Goal: Find specific page/section: Find specific page/section

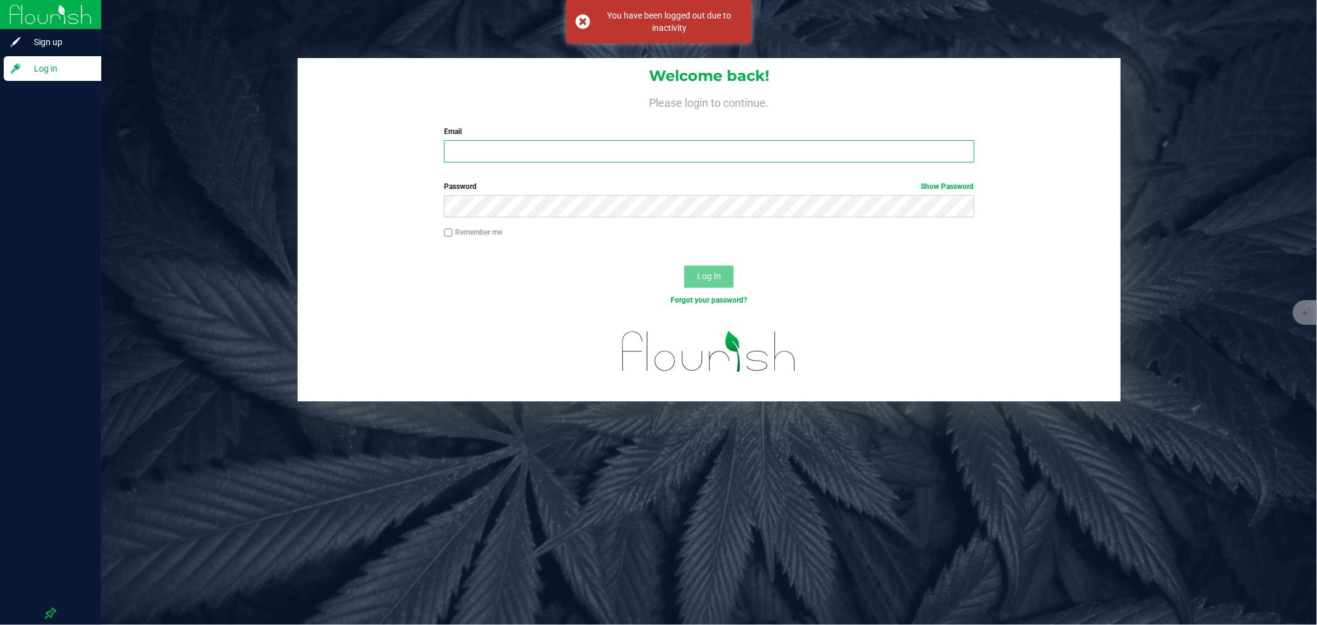
type input "[EMAIL_ADDRESS][DOMAIN_NAME]"
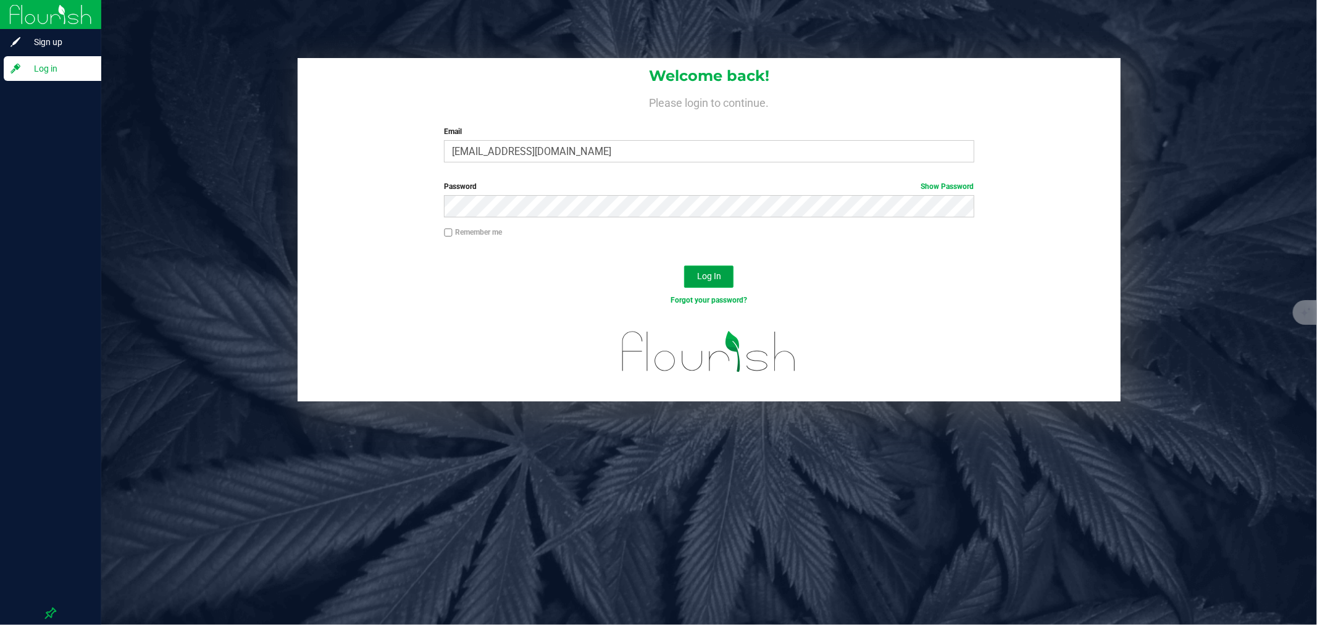
click at [701, 269] on button "Log In" at bounding box center [708, 277] width 49 height 22
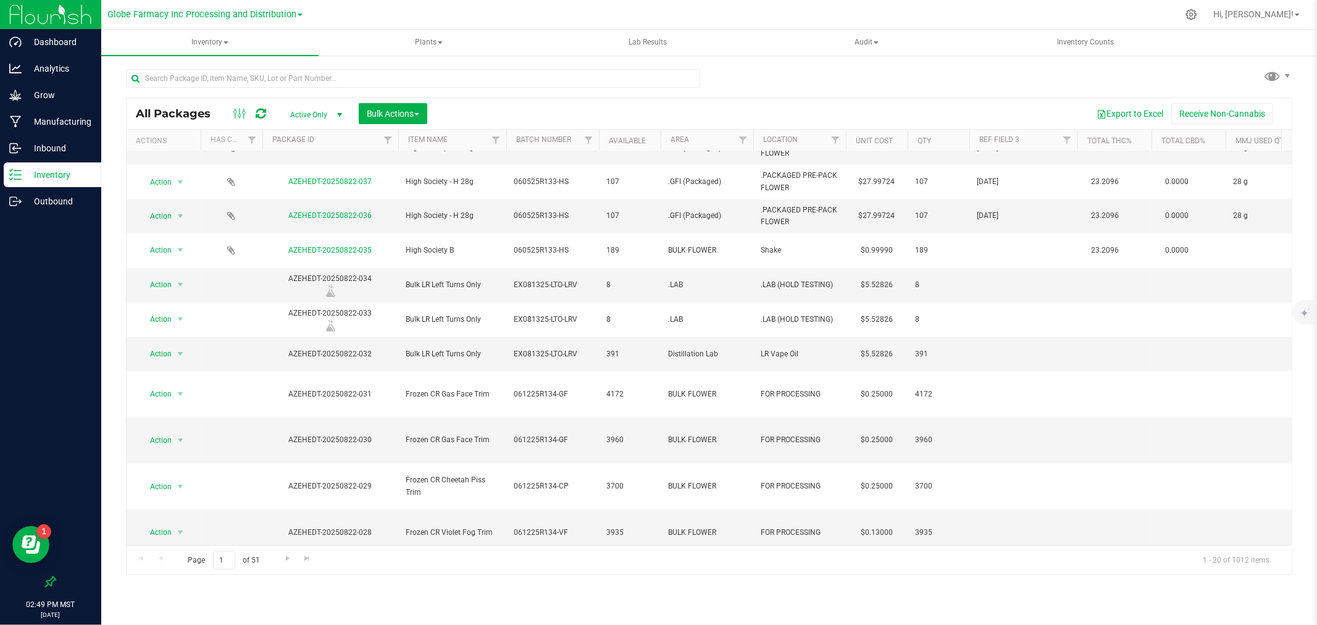
scroll to position [328, 0]
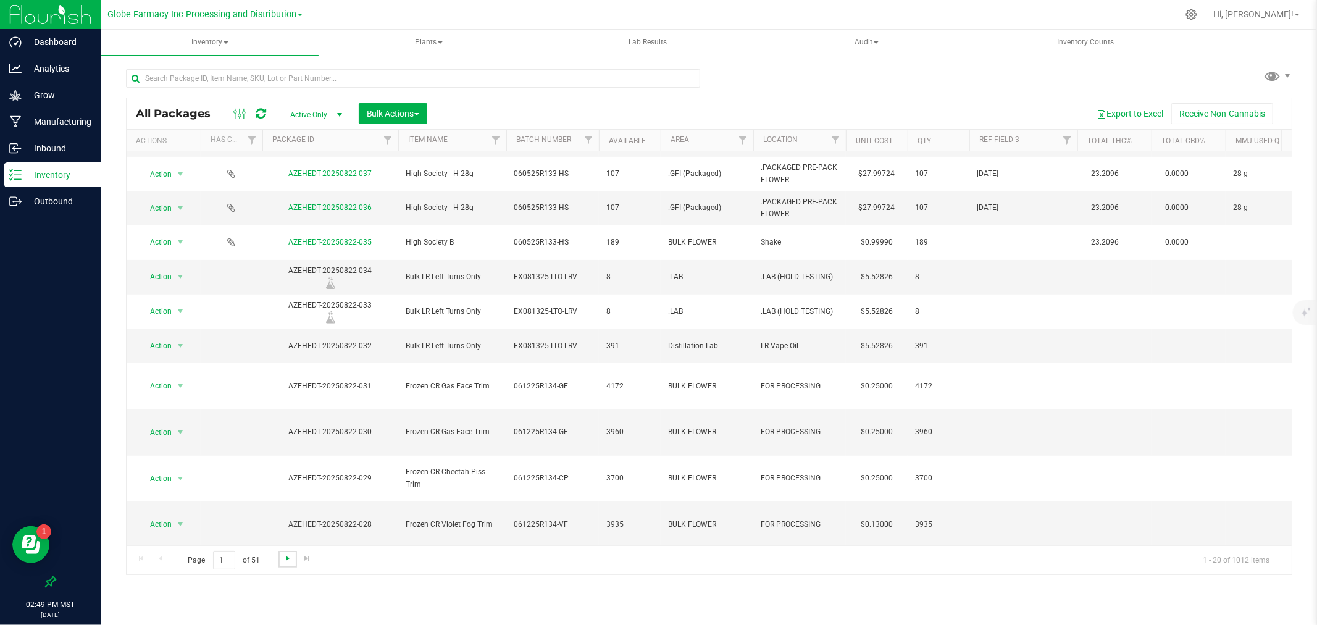
click at [288, 556] on span "Go to the next page" at bounding box center [288, 558] width 10 height 10
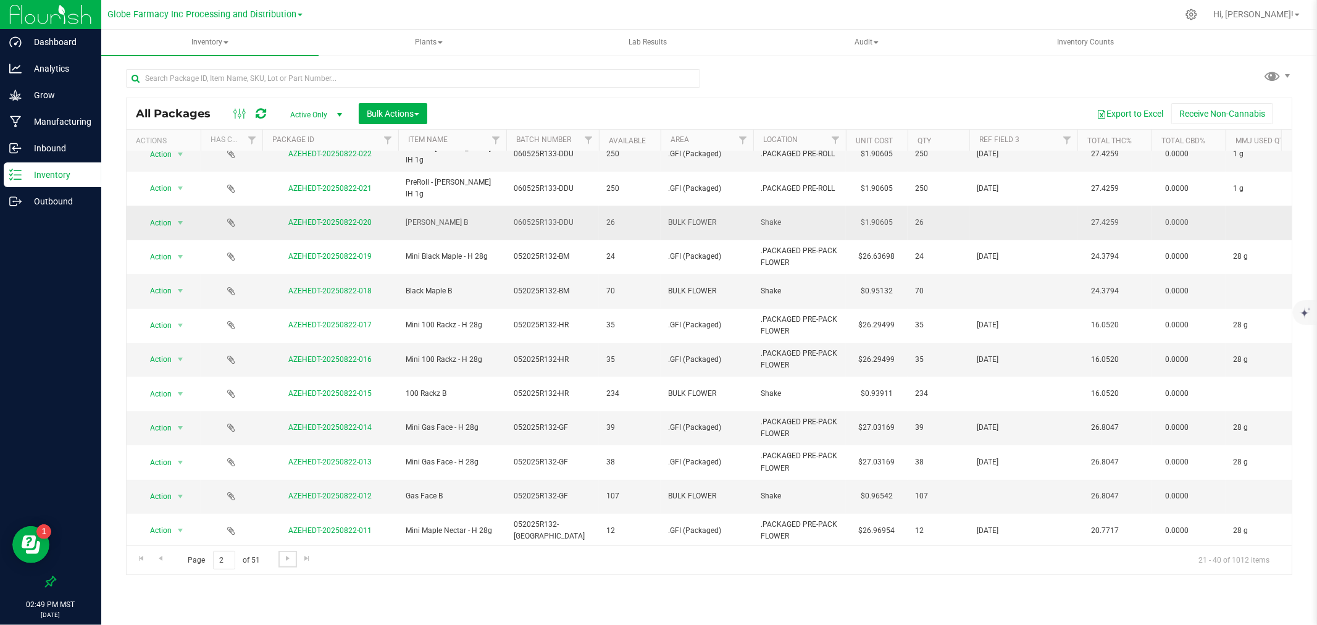
scroll to position [232, 0]
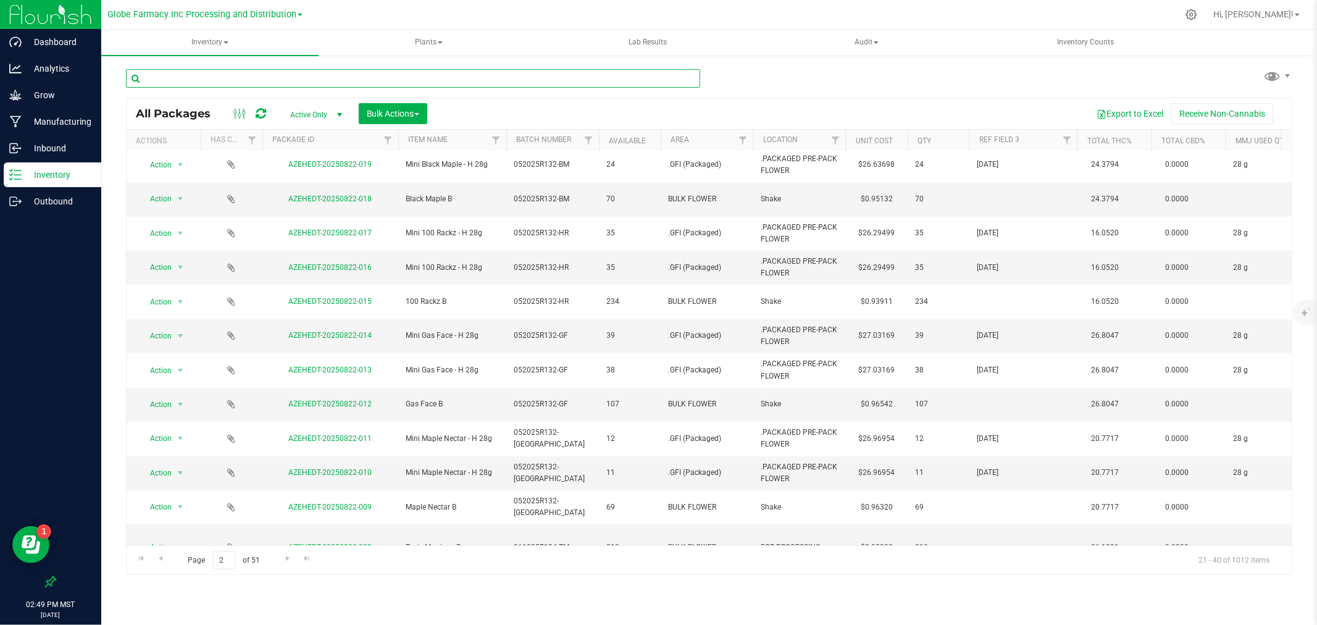
click at [453, 82] on input "text" at bounding box center [413, 78] width 574 height 19
type input "ASTRON"
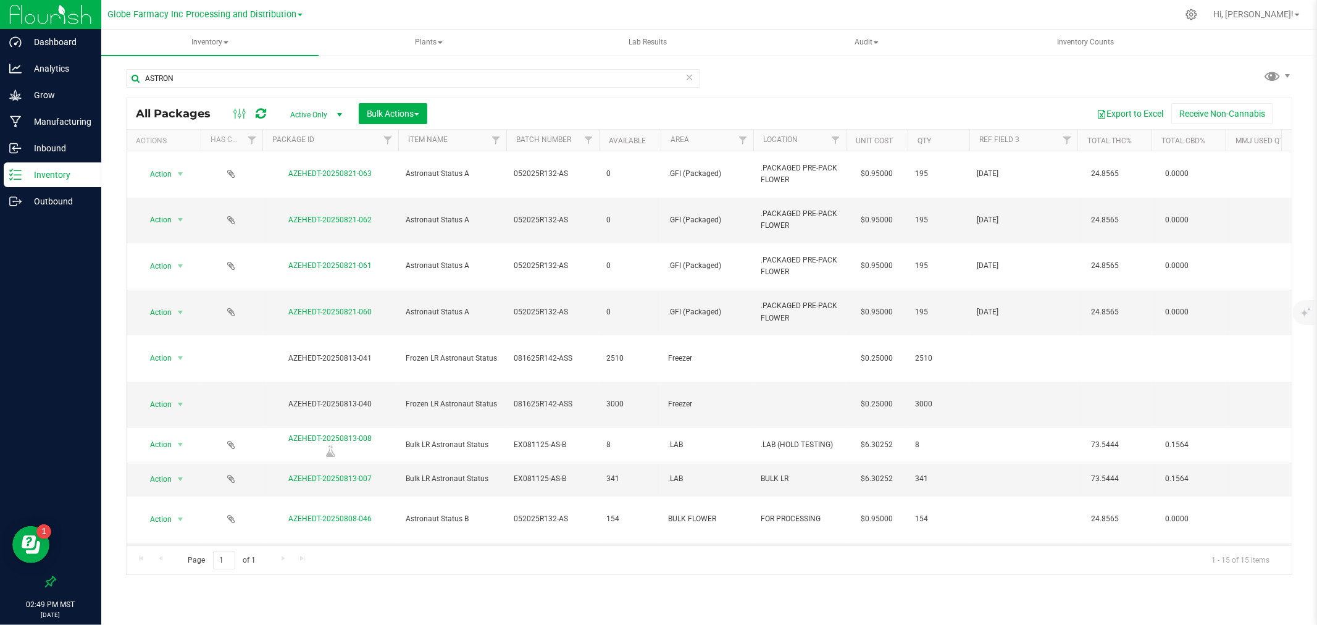
click at [690, 78] on icon at bounding box center [689, 76] width 9 height 15
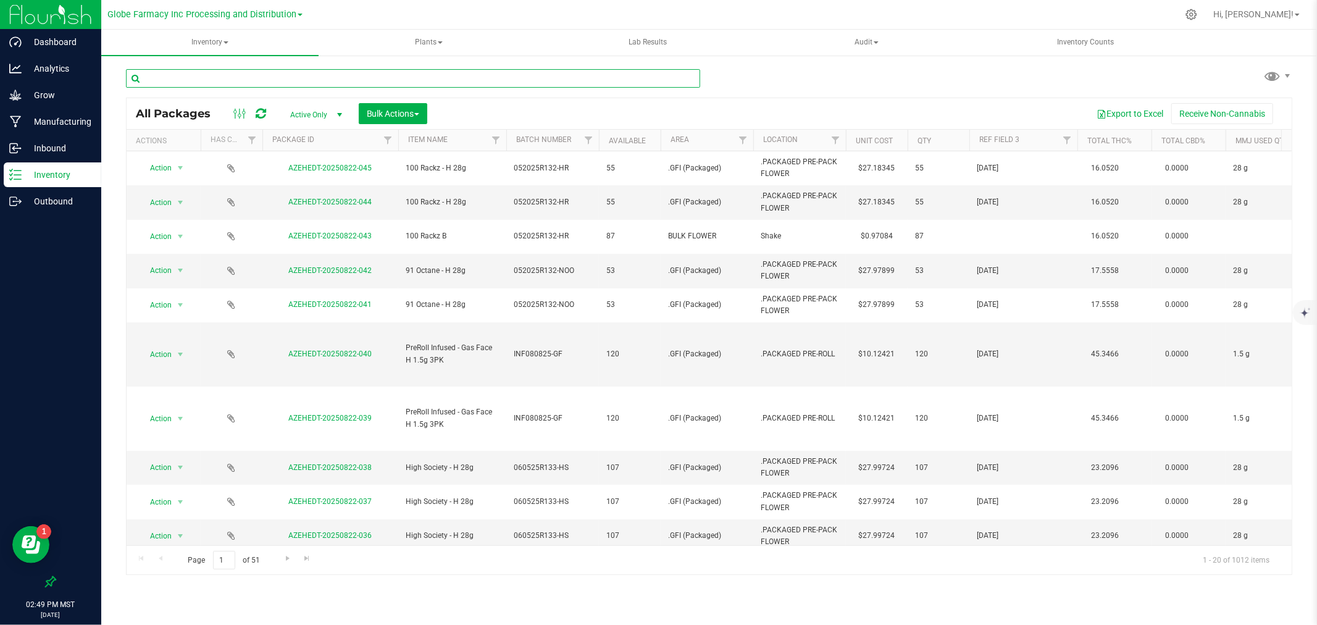
click at [674, 82] on input "text" at bounding box center [413, 78] width 574 height 19
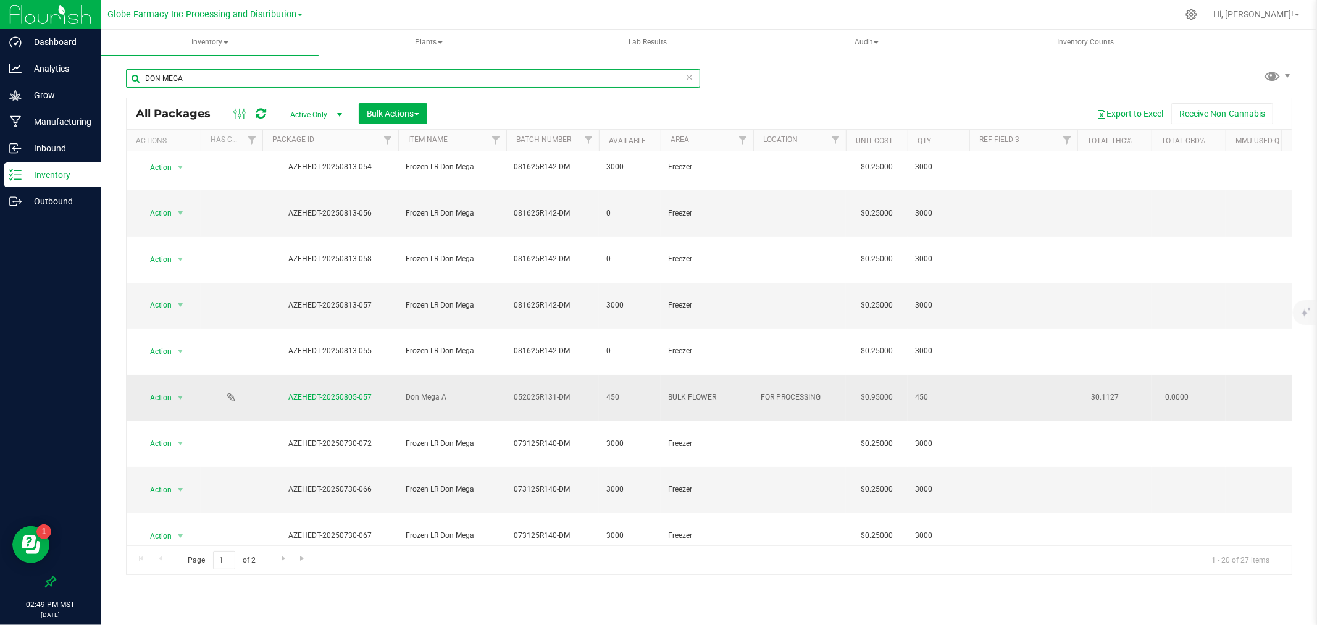
scroll to position [193, 0]
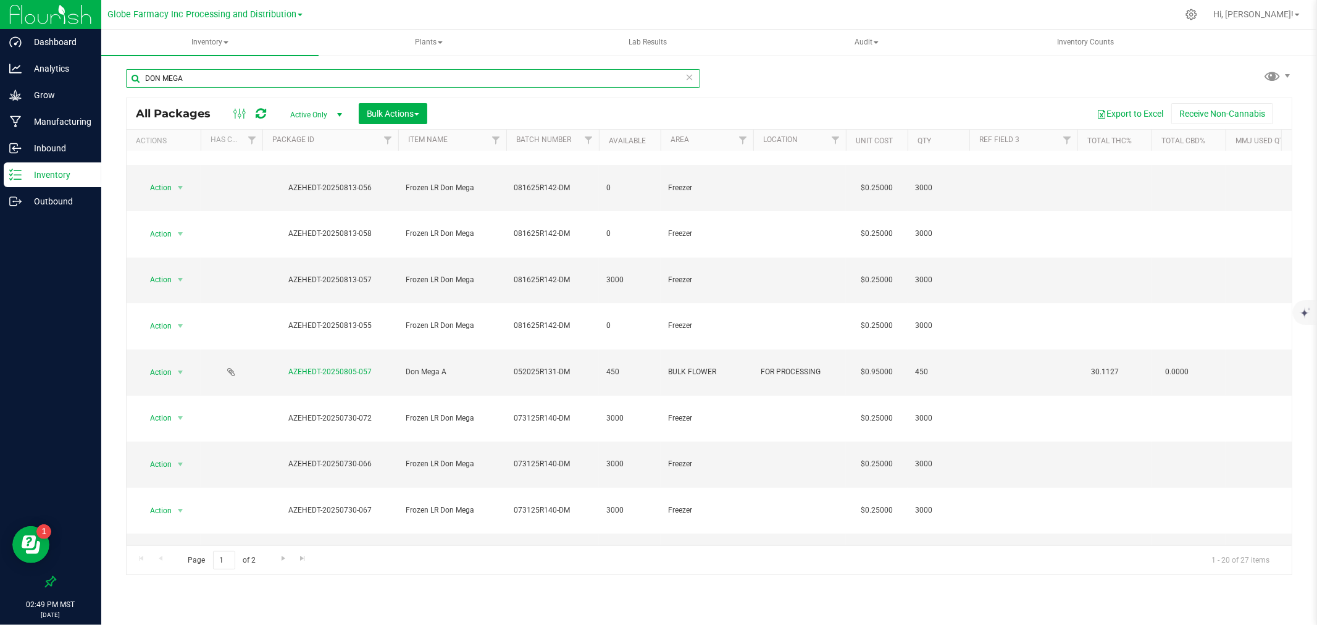
click at [497, 77] on input "DON MEGA" at bounding box center [413, 78] width 574 height 19
type input "KUSH CAKE"
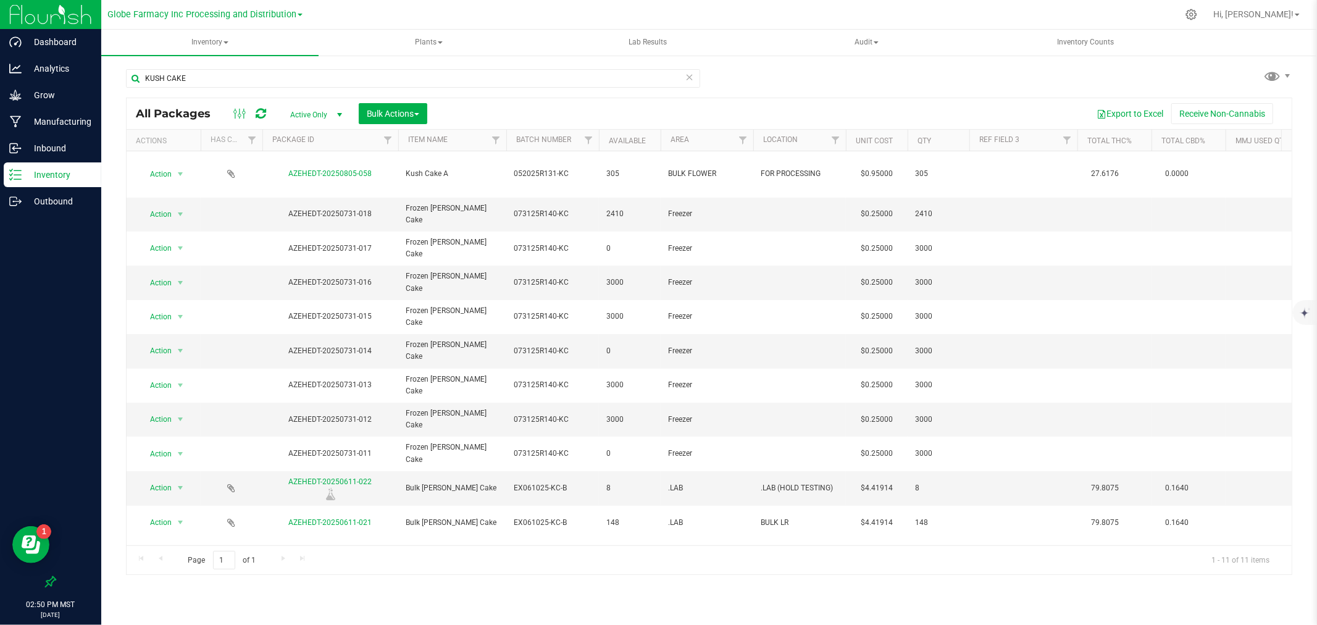
click at [693, 76] on icon at bounding box center [689, 76] width 9 height 15
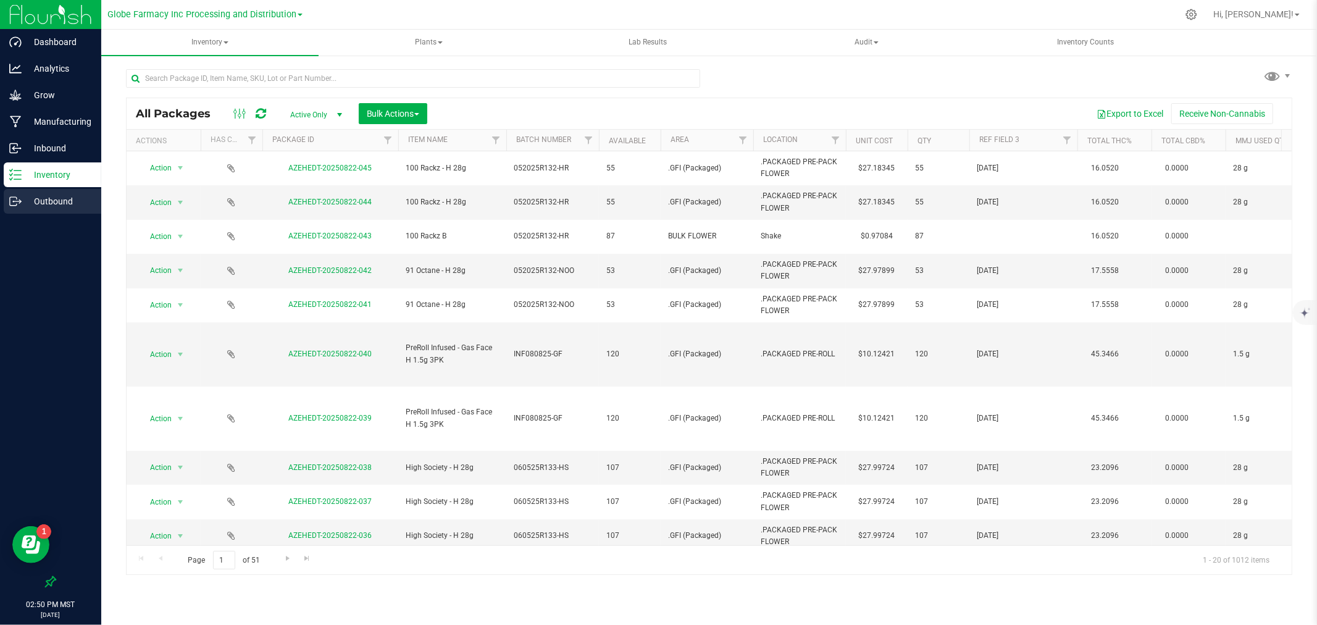
click at [40, 200] on p "Outbound" at bounding box center [59, 201] width 74 height 15
